Goal: Find specific page/section: Find specific page/section

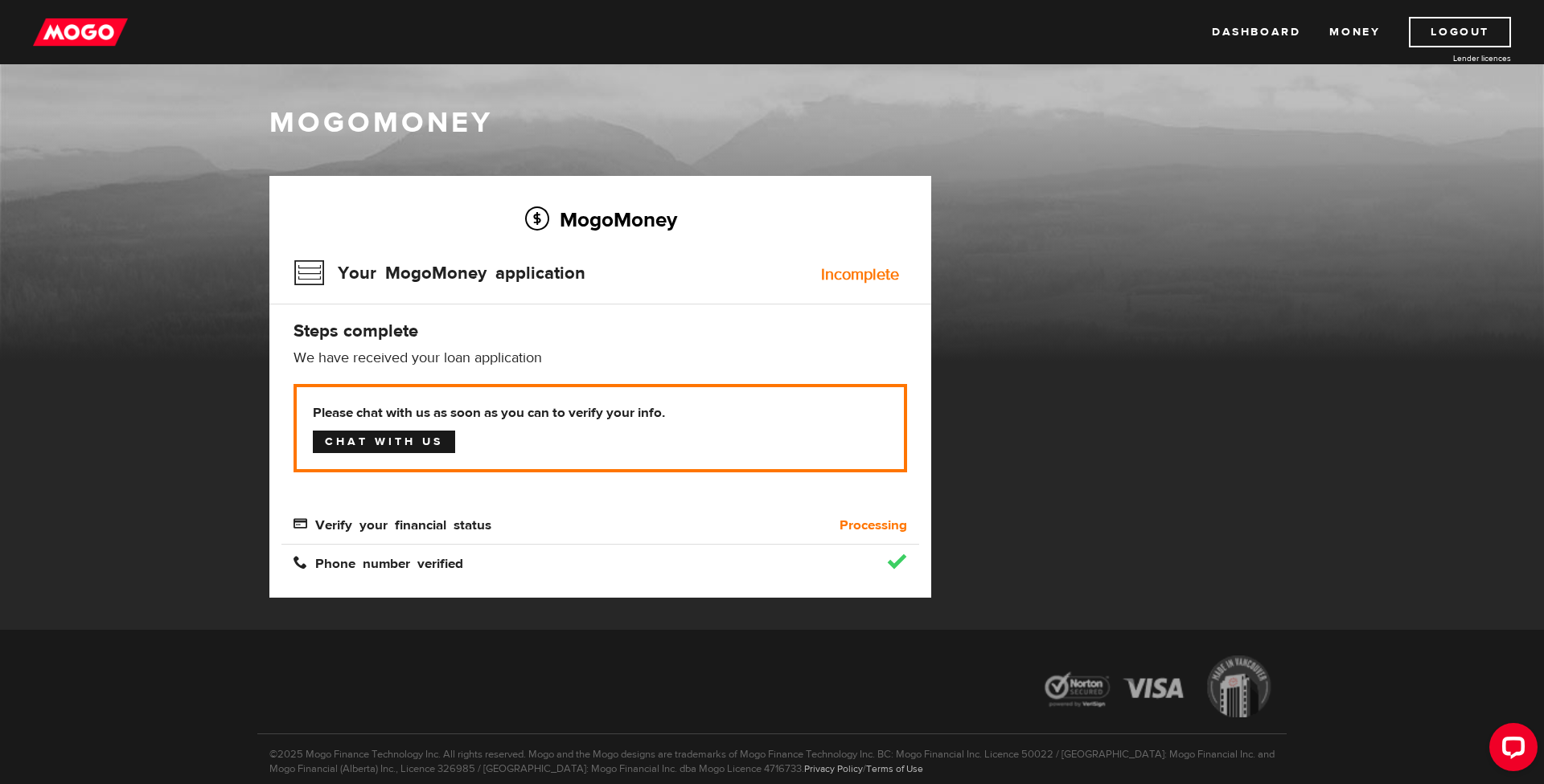
click at [398, 443] on link "Chat with us" at bounding box center [384, 442] width 143 height 23
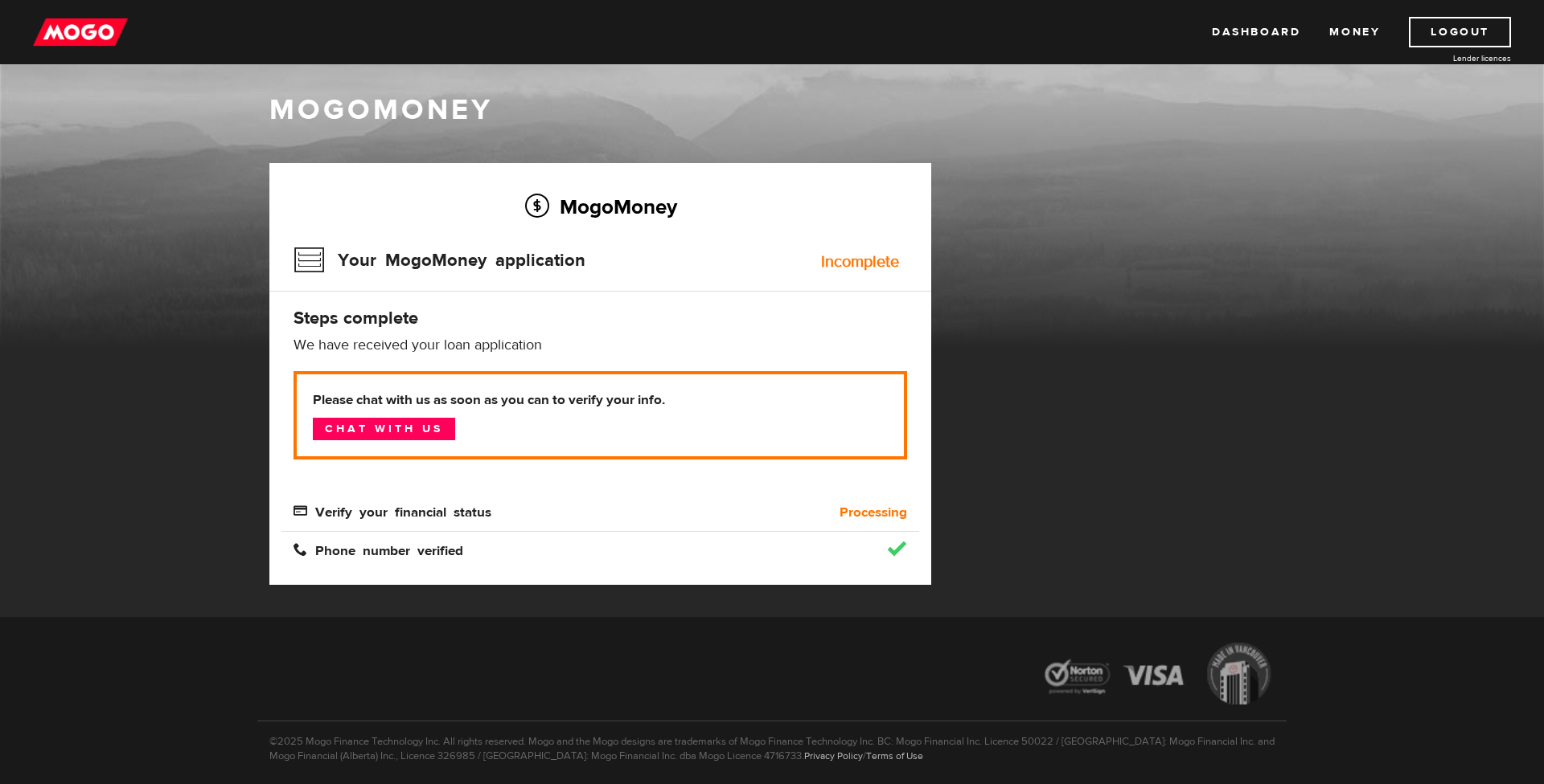
scroll to position [16, 0]
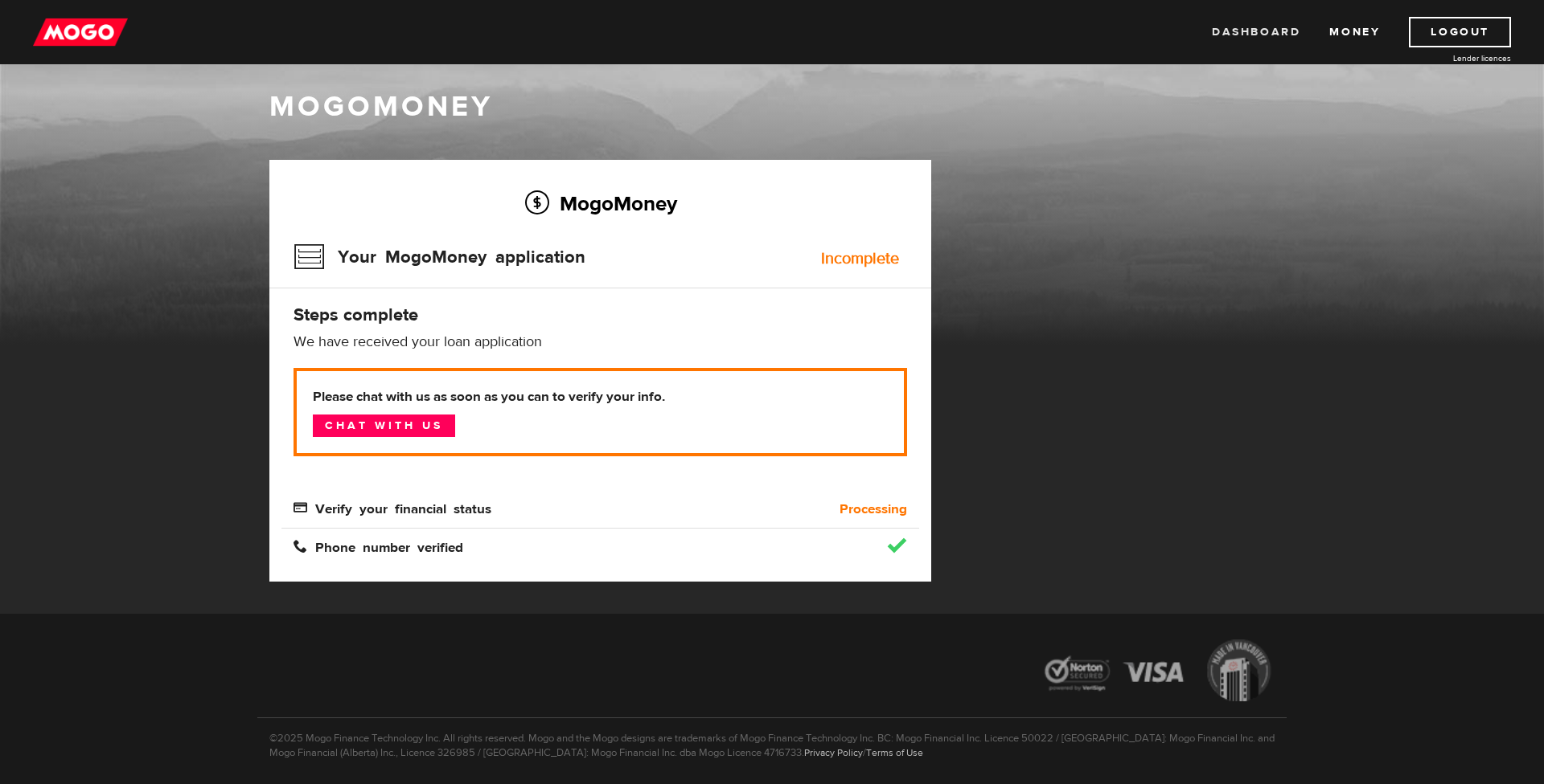
click at [1250, 34] on link "Dashboard" at bounding box center [1255, 33] width 88 height 31
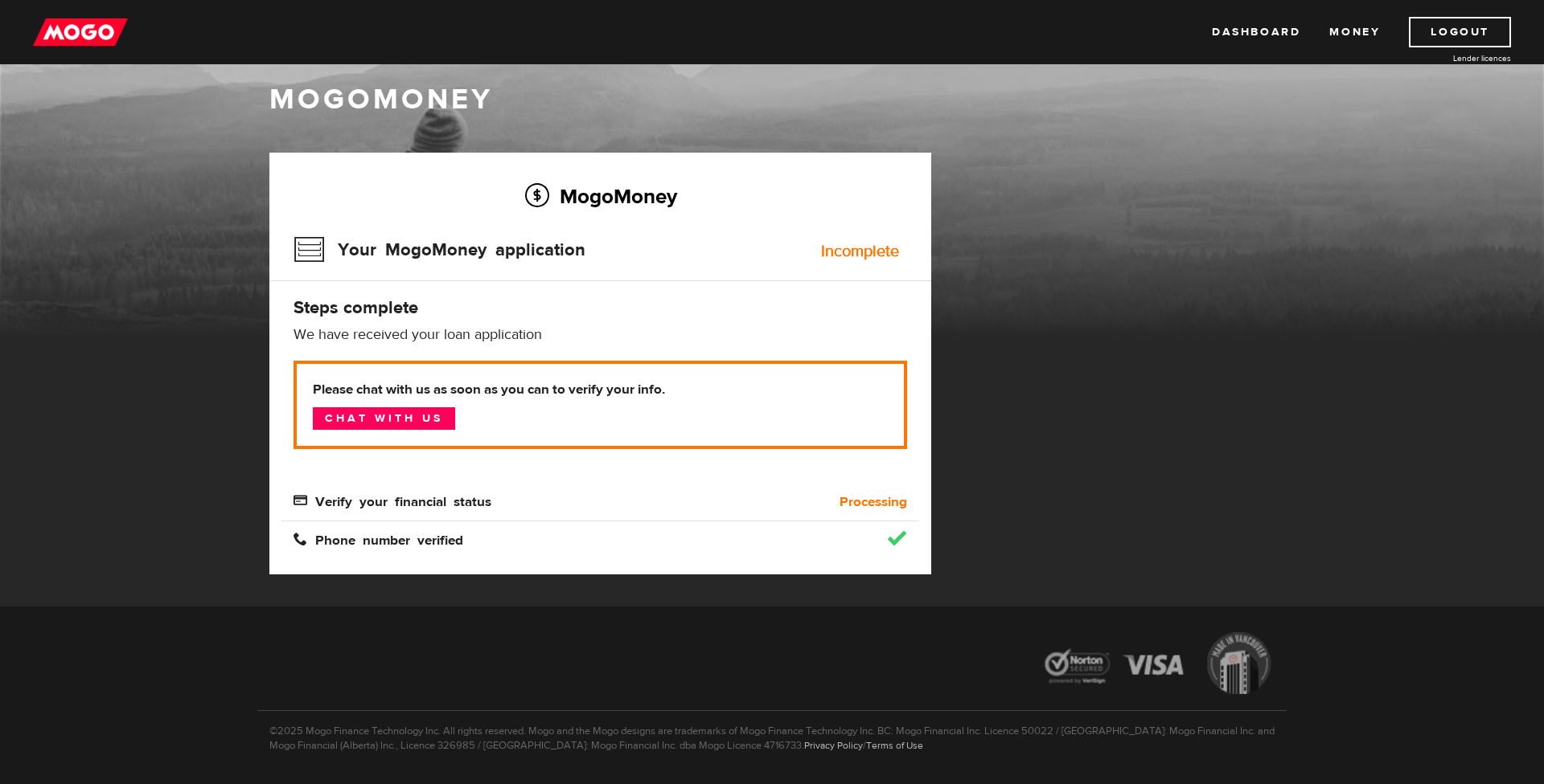
scroll to position [71, 0]
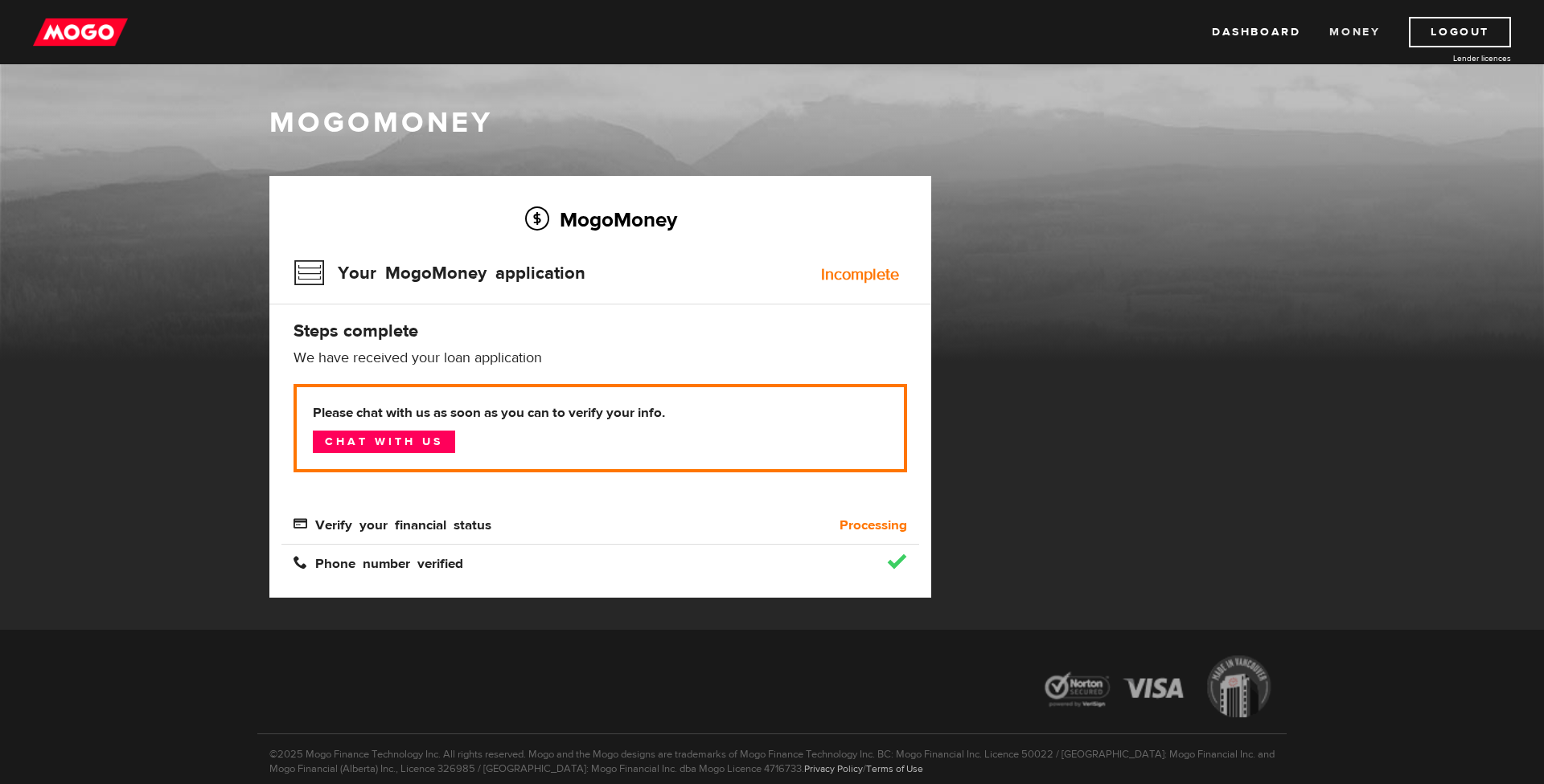
click at [1362, 28] on link "Money" at bounding box center [1354, 33] width 51 height 31
click at [1256, 34] on link "Dashboard" at bounding box center [1255, 33] width 88 height 31
click at [1266, 34] on link "Dashboard" at bounding box center [1255, 33] width 88 height 31
click at [1270, 28] on link "Dashboard" at bounding box center [1255, 33] width 88 height 31
click at [1268, 30] on link "Dashboard" at bounding box center [1255, 33] width 88 height 31
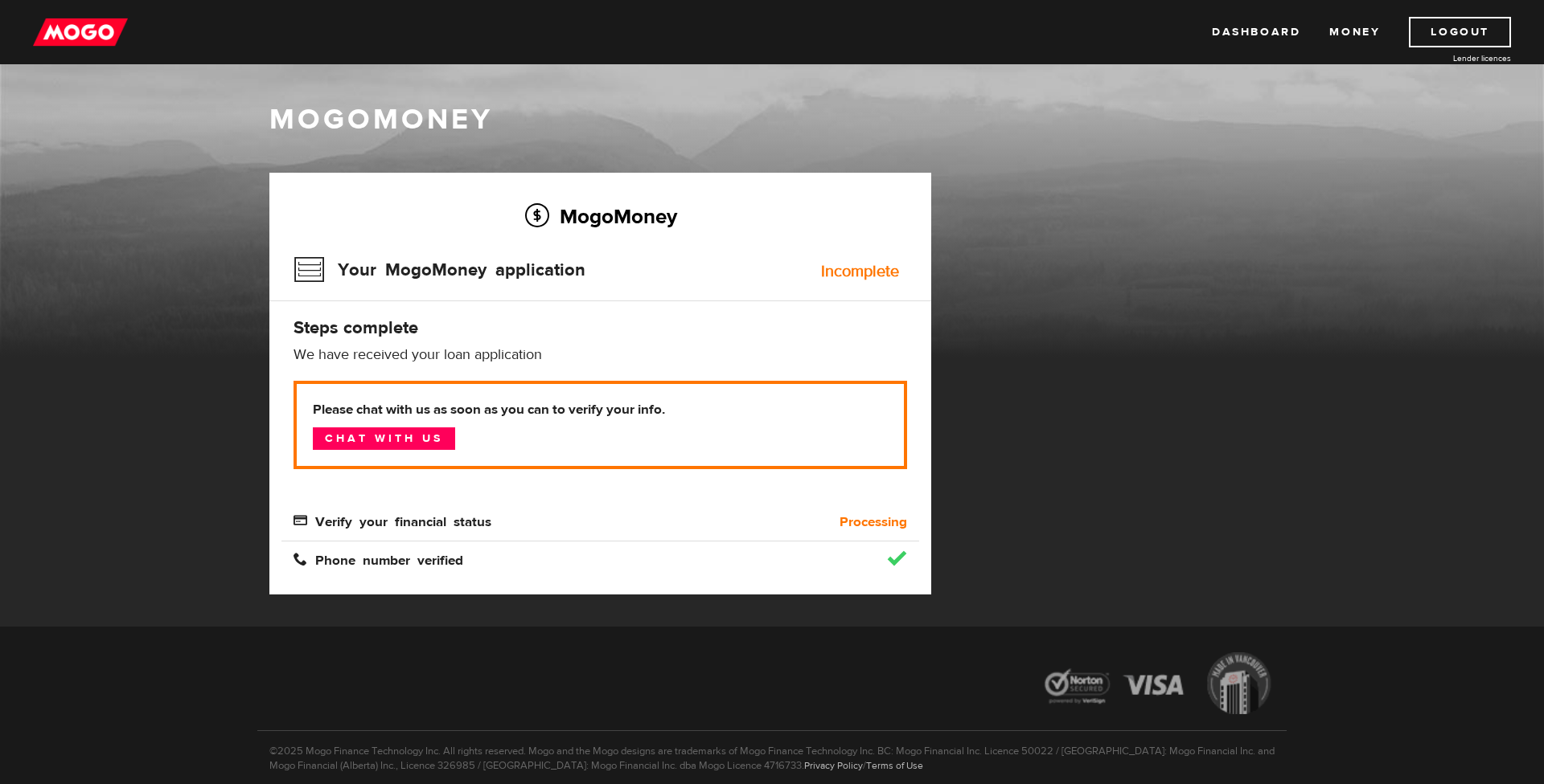
scroll to position [71, 0]
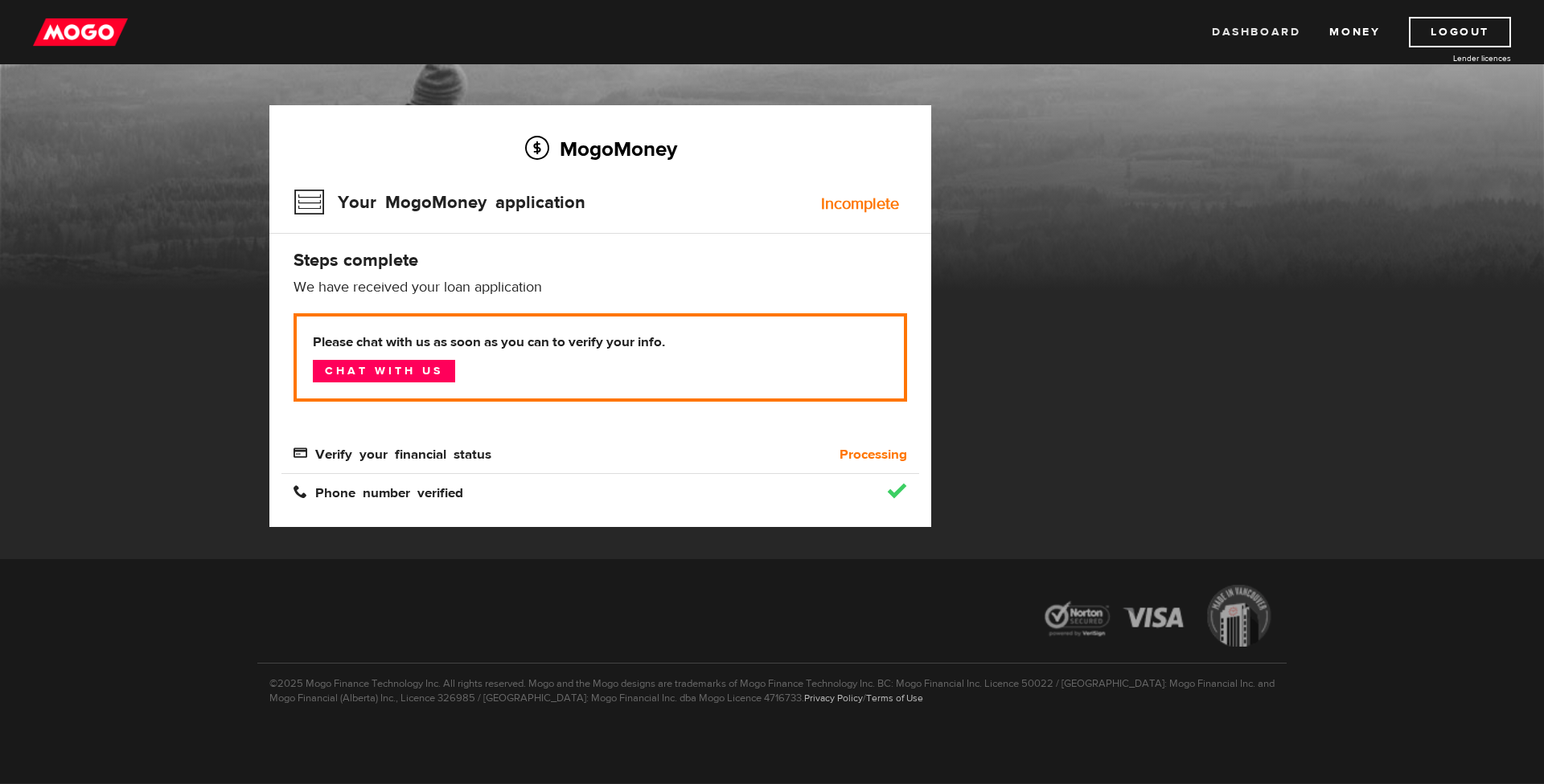
click at [1254, 32] on link "Dashboard" at bounding box center [1255, 33] width 88 height 31
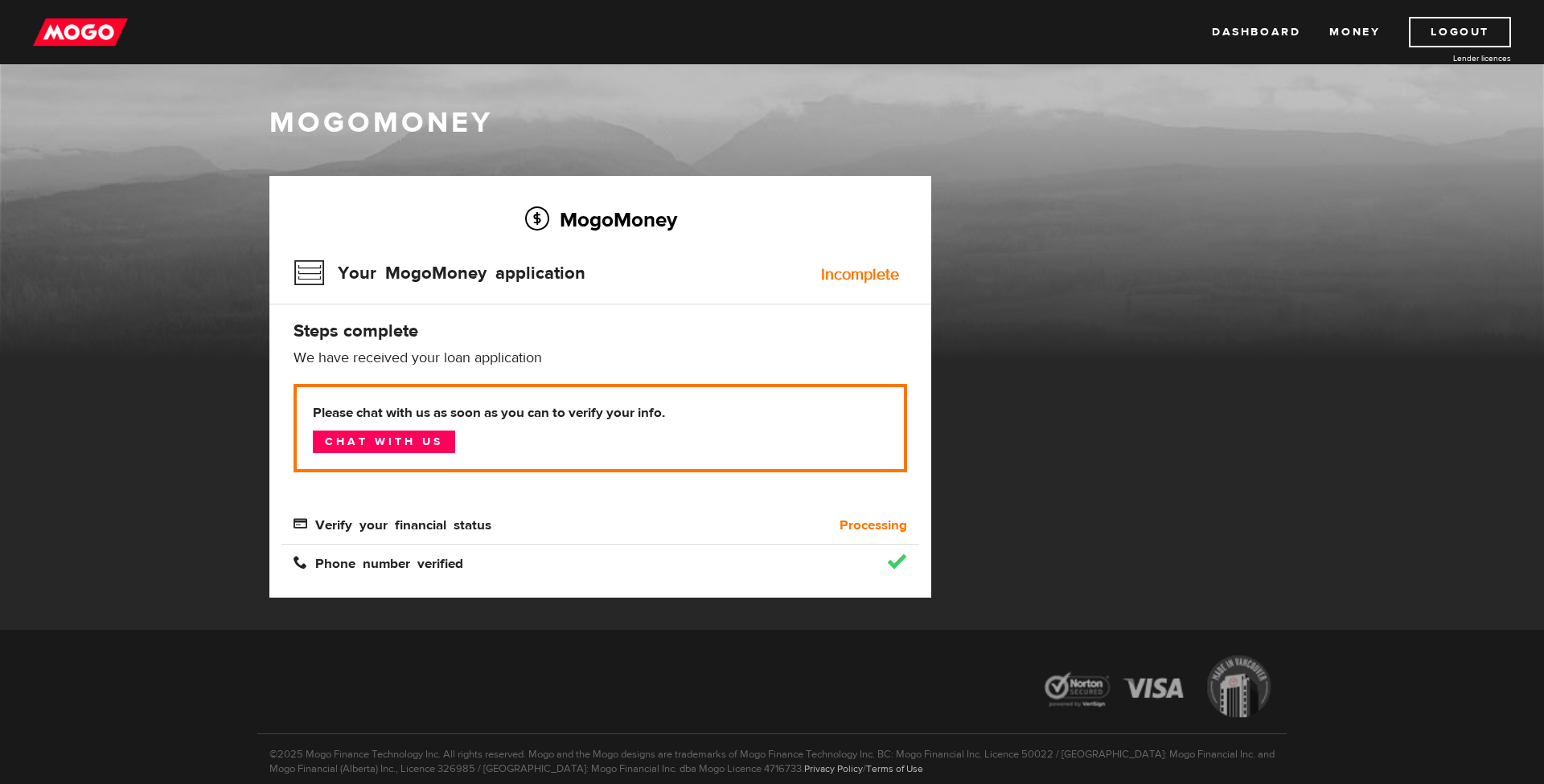
scroll to position [71, 0]
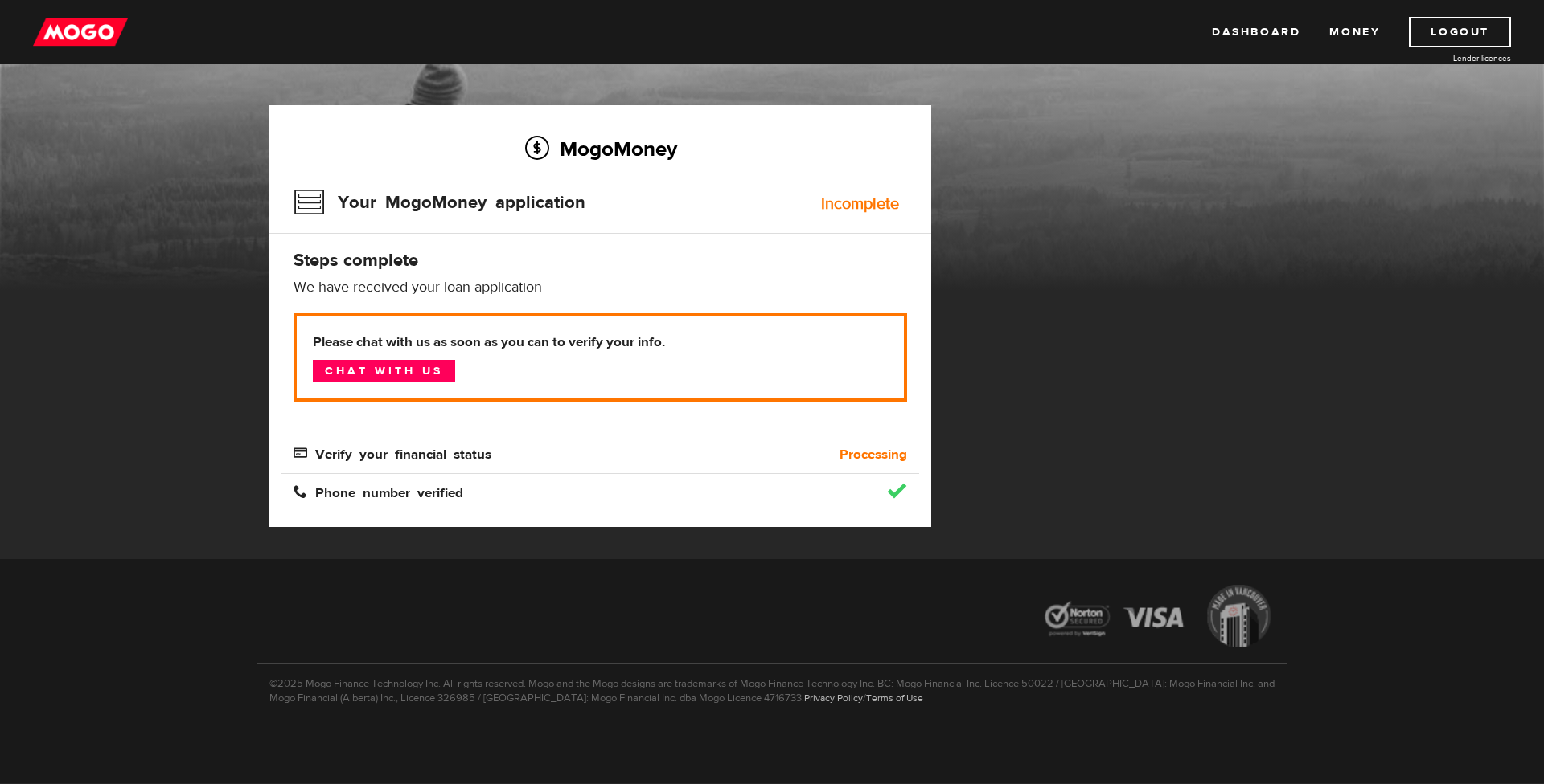
drag, startPoint x: 606, startPoint y: 360, endPoint x: 637, endPoint y: 359, distance: 31.0
click at [606, 360] on p "Please chat with us as soon as you can to verify your info. Chat with us" at bounding box center [600, 357] width 614 height 88
click at [864, 204] on div "Incomplete" at bounding box center [860, 204] width 78 height 16
click at [1354, 31] on link "Money" at bounding box center [1354, 33] width 51 height 31
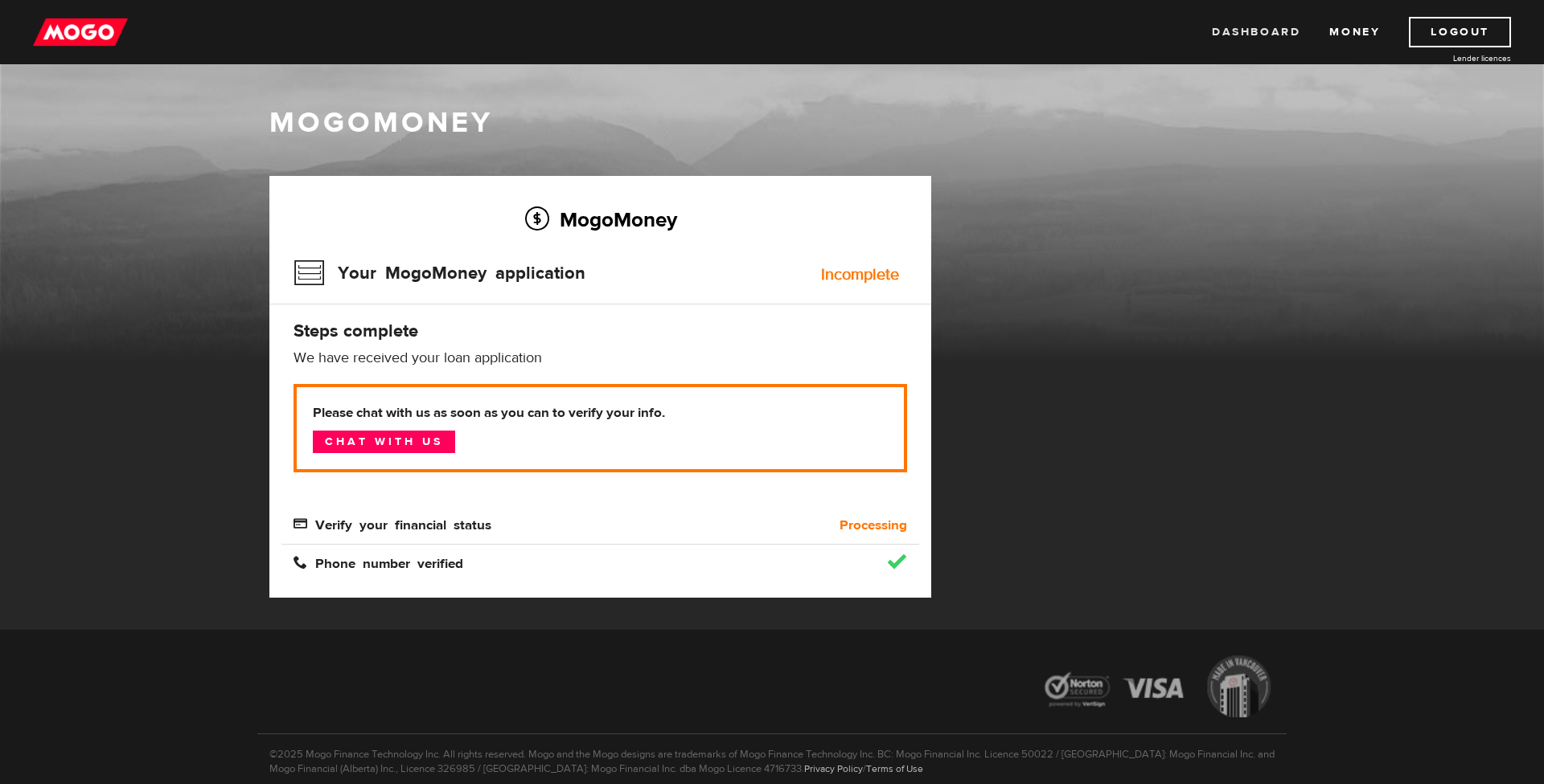
click at [1279, 32] on link "Dashboard" at bounding box center [1255, 33] width 88 height 31
click at [75, 34] on img at bounding box center [80, 33] width 95 height 31
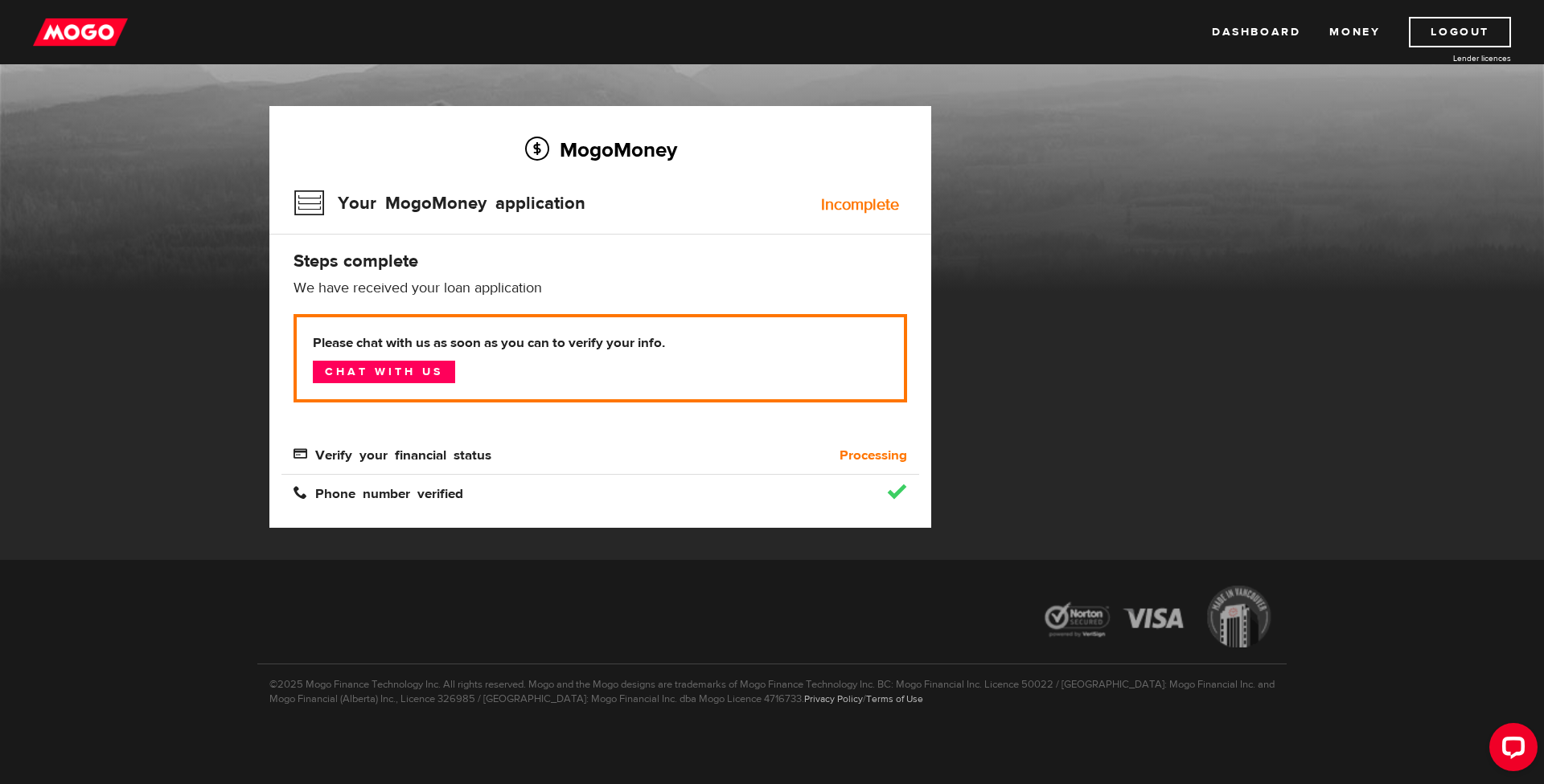
scroll to position [71, 0]
